Goal: Task Accomplishment & Management: Complete application form

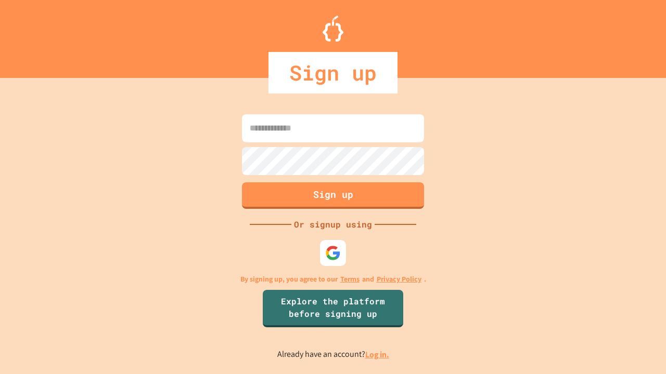
click at [378, 355] on link "Log in." at bounding box center [377, 355] width 24 height 11
